Goal: Ask a question

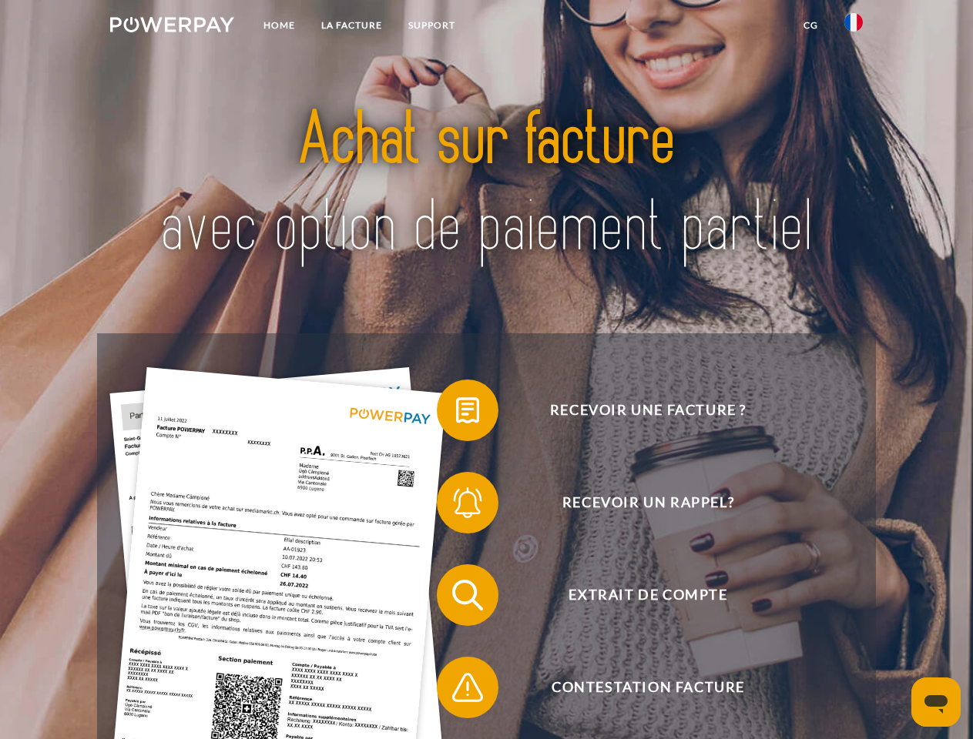
click at [172, 27] on img at bounding box center [172, 24] width 124 height 15
click at [853, 27] on img at bounding box center [853, 22] width 18 height 18
click at [810, 25] on link "CG" at bounding box center [810, 26] width 41 height 28
click at [456, 414] on span at bounding box center [444, 410] width 77 height 77
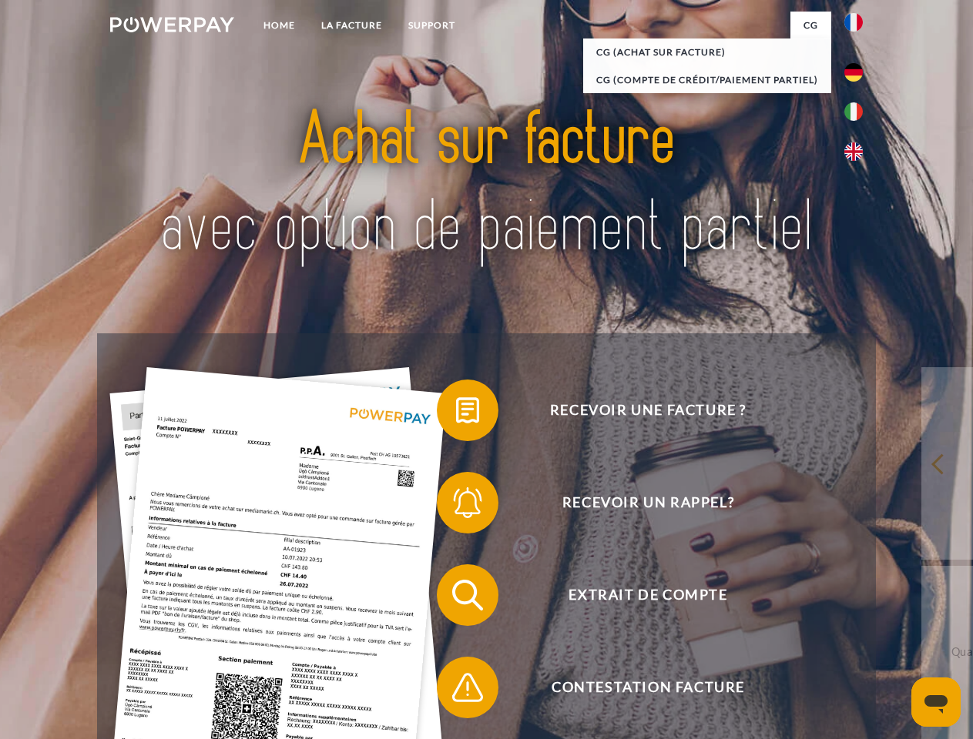
click at [456, 506] on span at bounding box center [444, 502] width 77 height 77
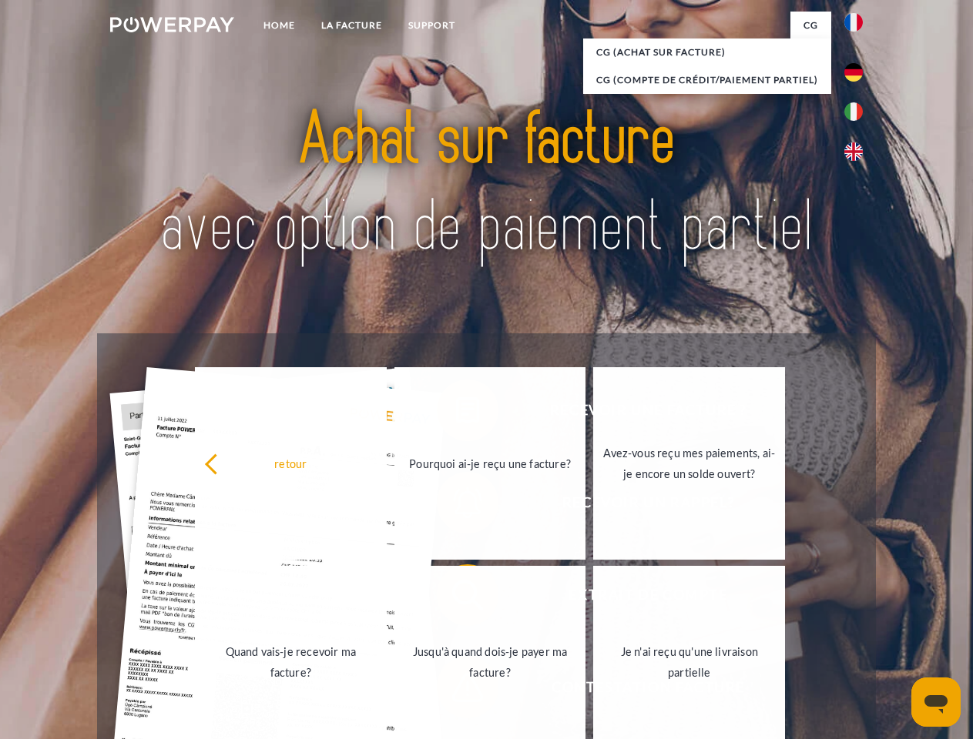
click at [456, 598] on link "Jusqu'à quand dois-je payer ma facture?" at bounding box center [490, 662] width 192 height 193
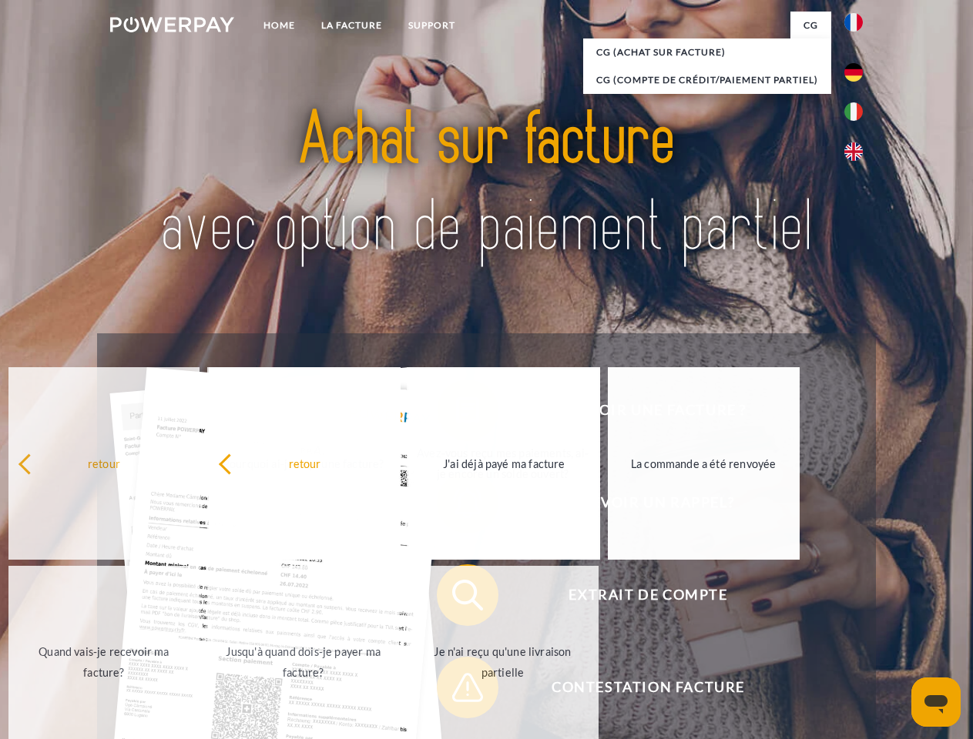
click at [456, 691] on link "Je n'ai reçu qu'une livraison partielle" at bounding box center [503, 662] width 192 height 193
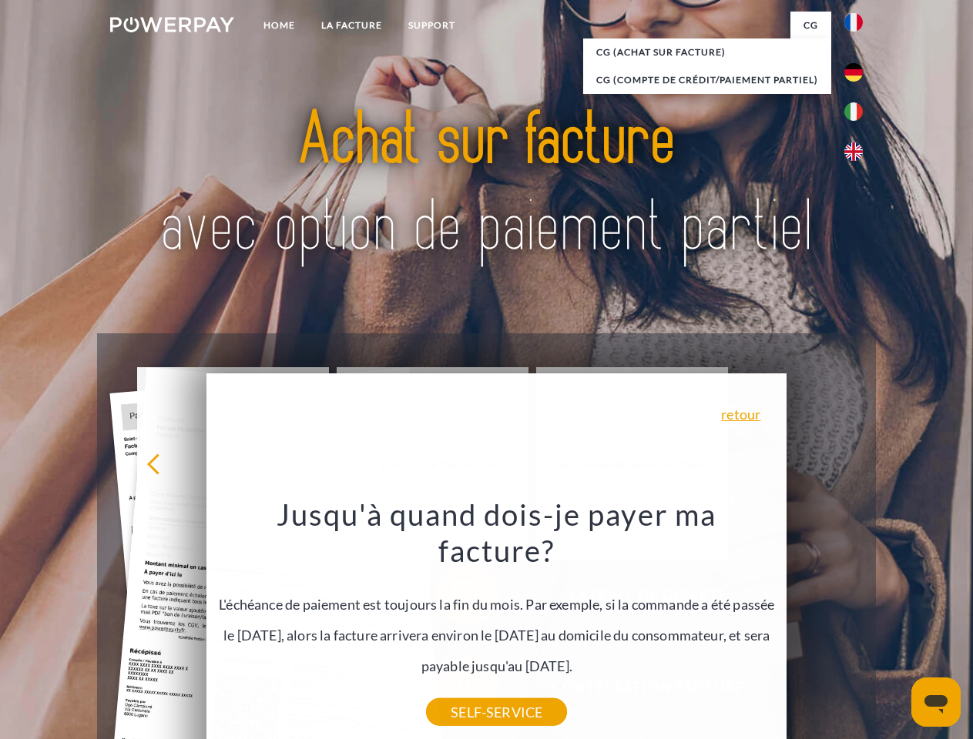
click at [936, 702] on icon "Ouvrir la fenêtre de messagerie" at bounding box center [935, 704] width 23 height 18
